Goal: Transaction & Acquisition: Purchase product/service

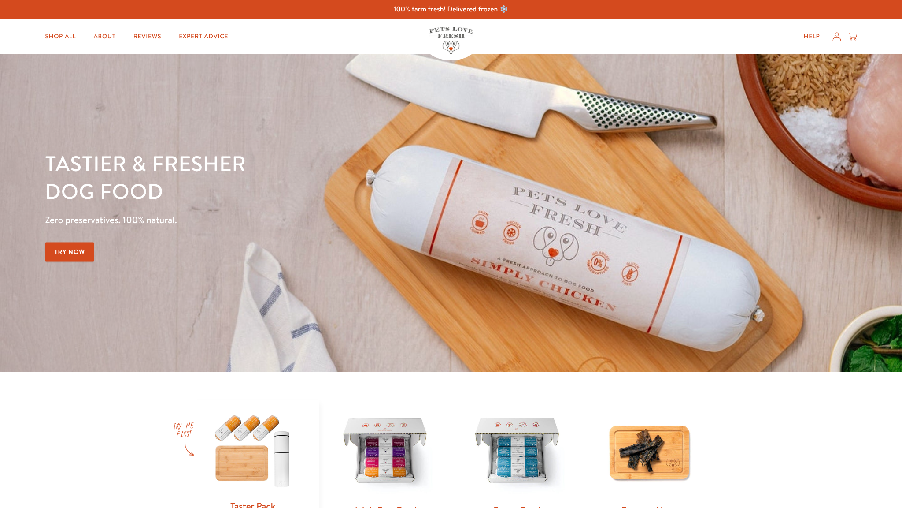
drag, startPoint x: 0, startPoint y: 0, endPoint x: 831, endPoint y: 36, distance: 832.1
click at [839, 38] on icon at bounding box center [837, 36] width 9 height 9
click at [840, 35] on icon at bounding box center [837, 36] width 9 height 9
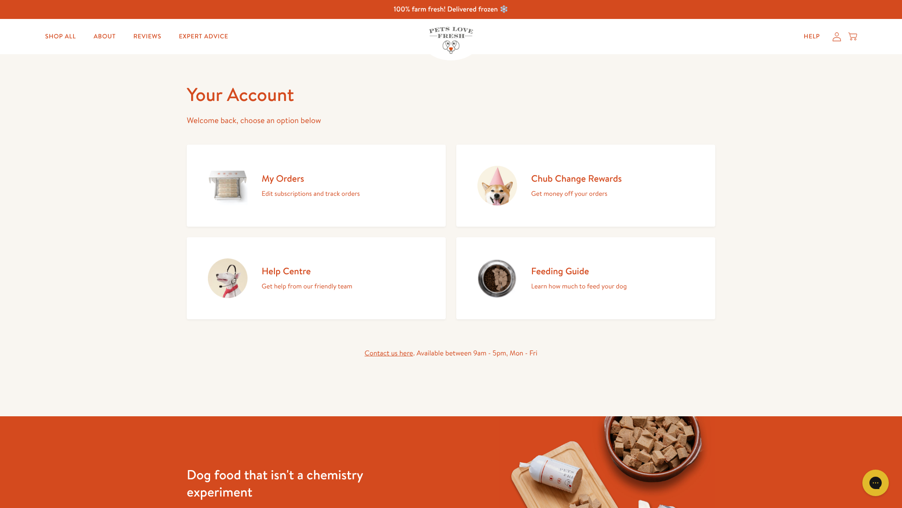
click at [506, 195] on img at bounding box center [498, 186] width 40 height 40
click at [556, 176] on h2 "Chub Change Rewards" at bounding box center [576, 178] width 91 height 12
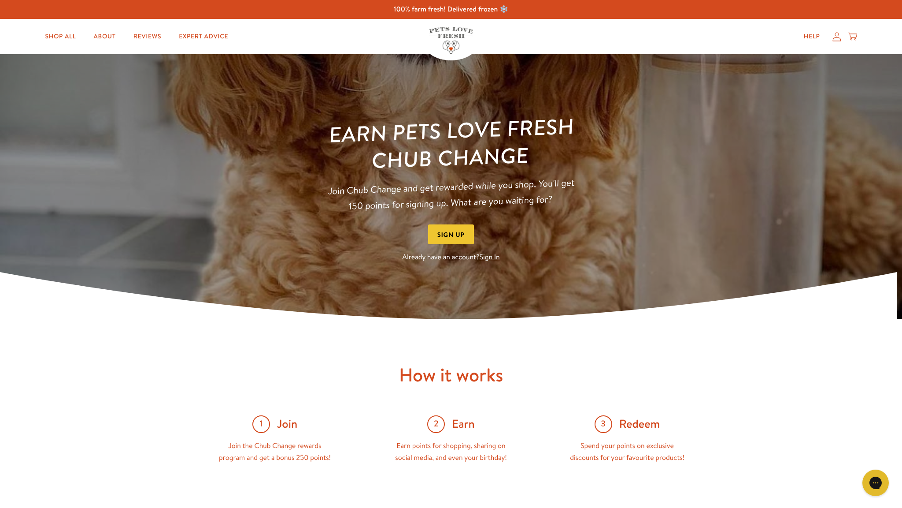
click at [493, 258] on link "Sign In" at bounding box center [490, 257] width 20 height 10
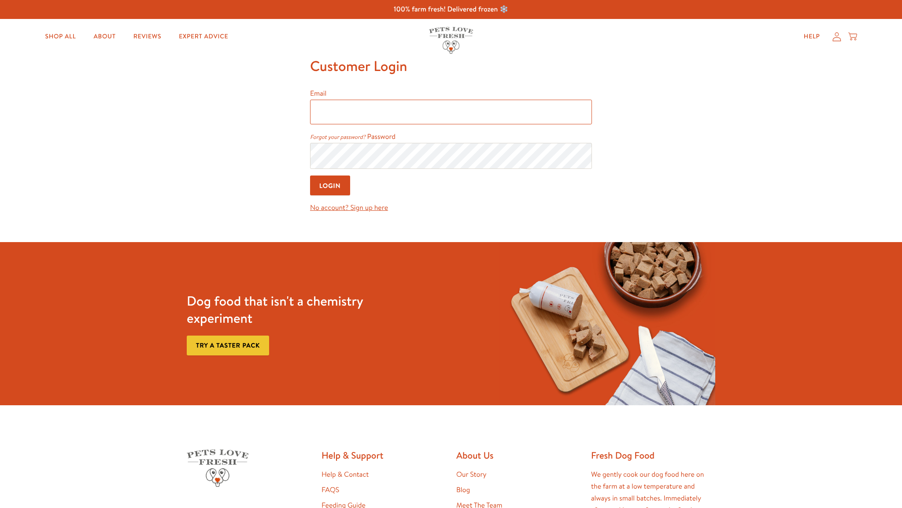
type input "[PERSON_NAME][EMAIL_ADDRESS][DOMAIN_NAME]"
click at [329, 182] on input "Login" at bounding box center [330, 185] width 40 height 20
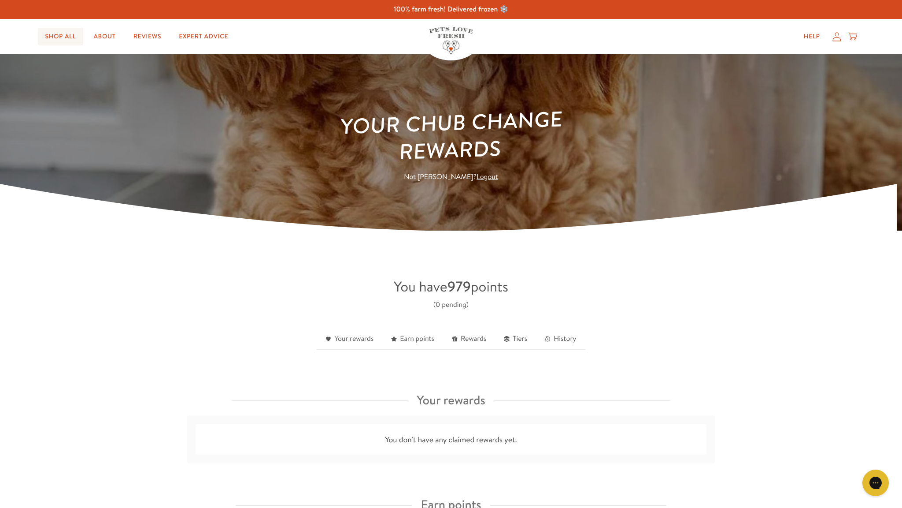
click at [56, 32] on link "Shop All" at bounding box center [60, 37] width 45 height 18
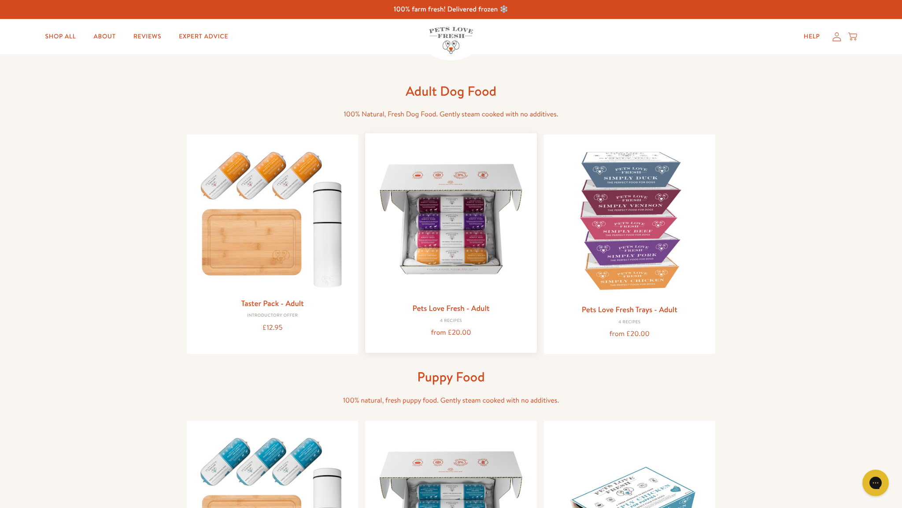
click at [474, 213] on img at bounding box center [450, 218] width 157 height 157
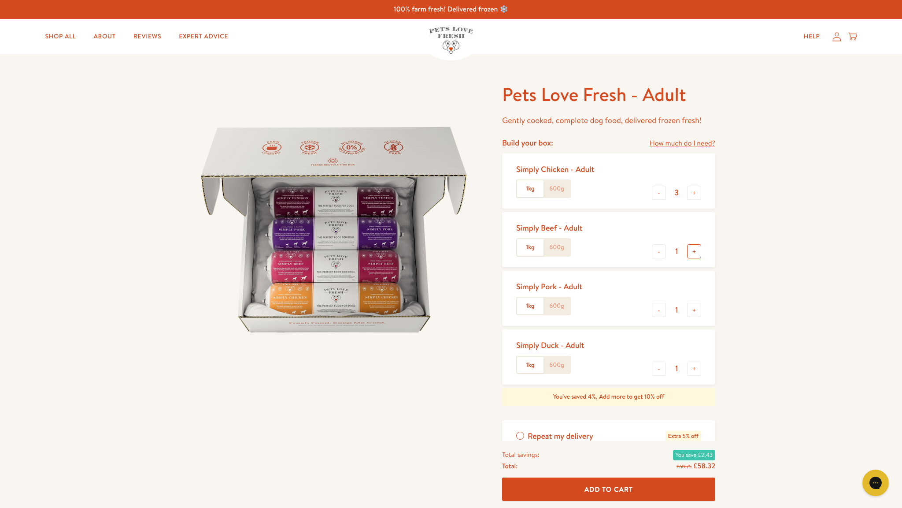
scroll to position [0, 0]
click at [693, 248] on button "+" at bounding box center [694, 251] width 14 height 14
type input "2"
click at [660, 306] on button "-" at bounding box center [659, 310] width 14 height 14
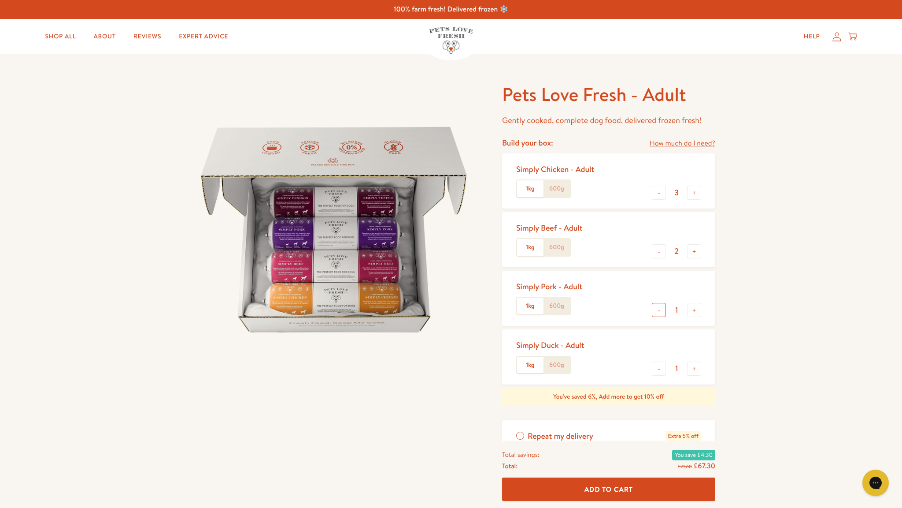
type input "0"
drag, startPoint x: 658, startPoint y: 362, endPoint x: 658, endPoint y: 371, distance: 9.3
click at [658, 362] on button "-" at bounding box center [659, 368] width 14 height 14
type input "0"
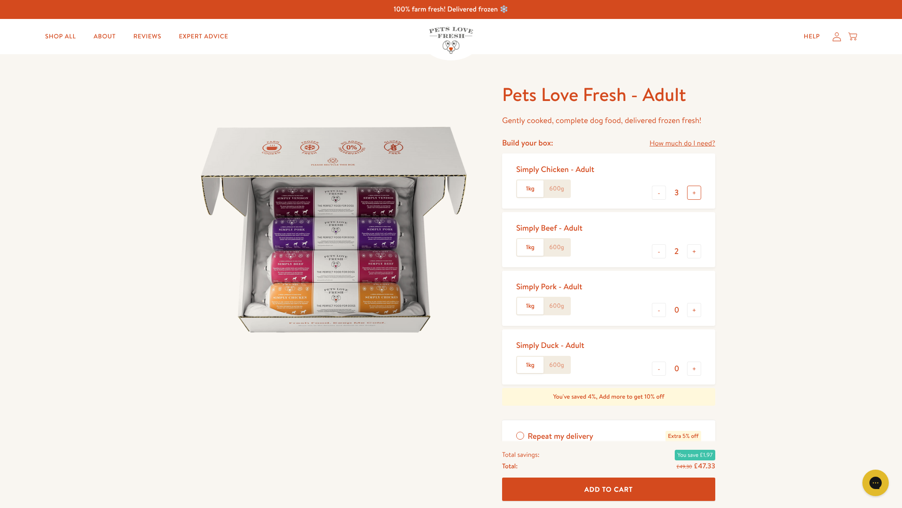
click at [694, 190] on button "+" at bounding box center [694, 192] width 14 height 14
click at [694, 189] on button "+" at bounding box center [694, 192] width 14 height 14
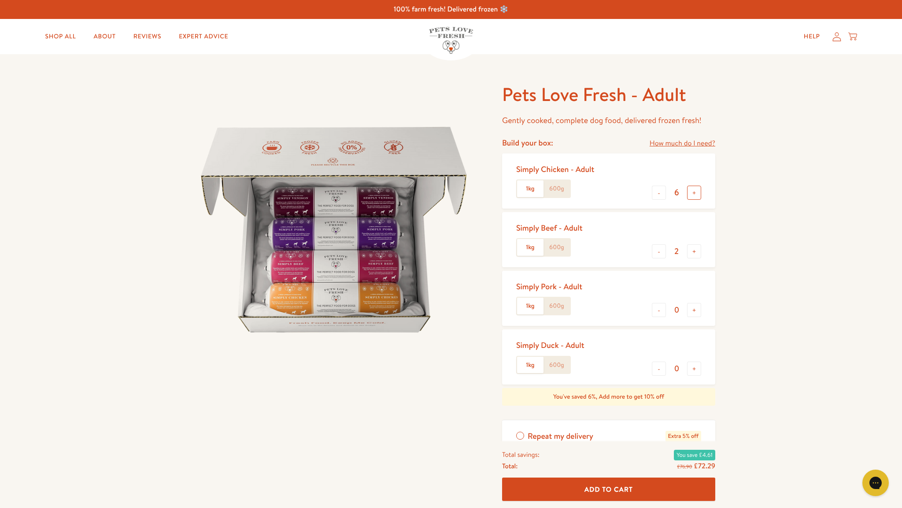
type input "7"
click at [601, 488] on span "Add To Cart" at bounding box center [609, 488] width 48 height 9
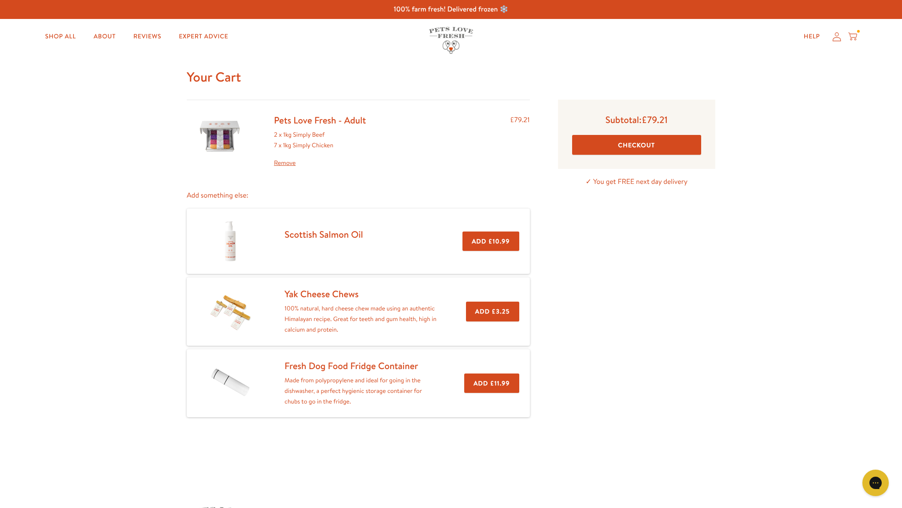
click at [639, 141] on button "Checkout" at bounding box center [636, 145] width 129 height 20
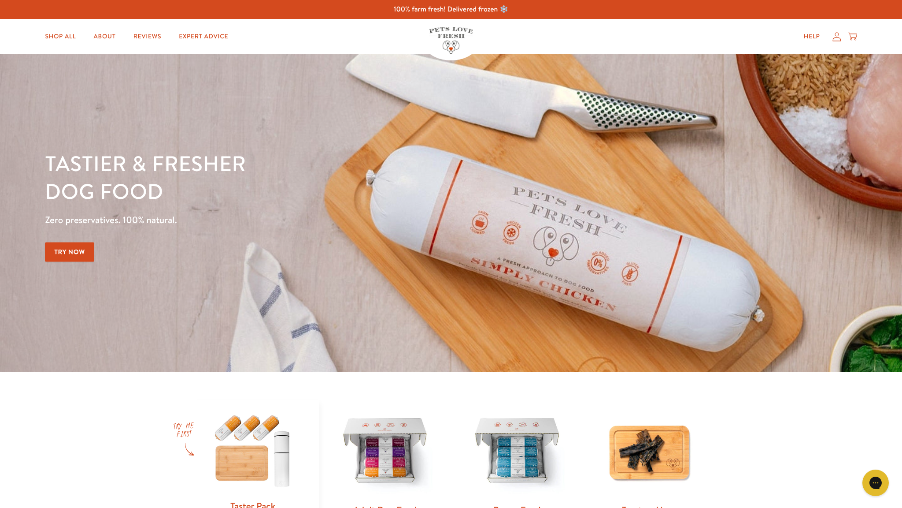
click at [834, 34] on icon at bounding box center [837, 36] width 9 height 9
